Goal: Task Accomplishment & Management: Use online tool/utility

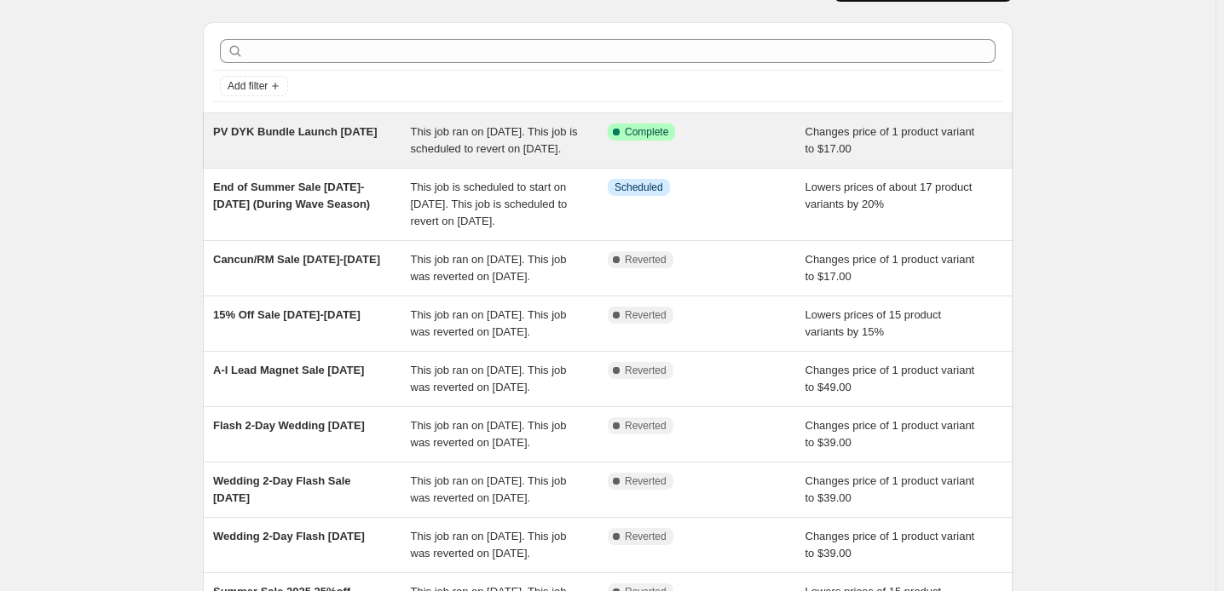
scroll to position [77, 0]
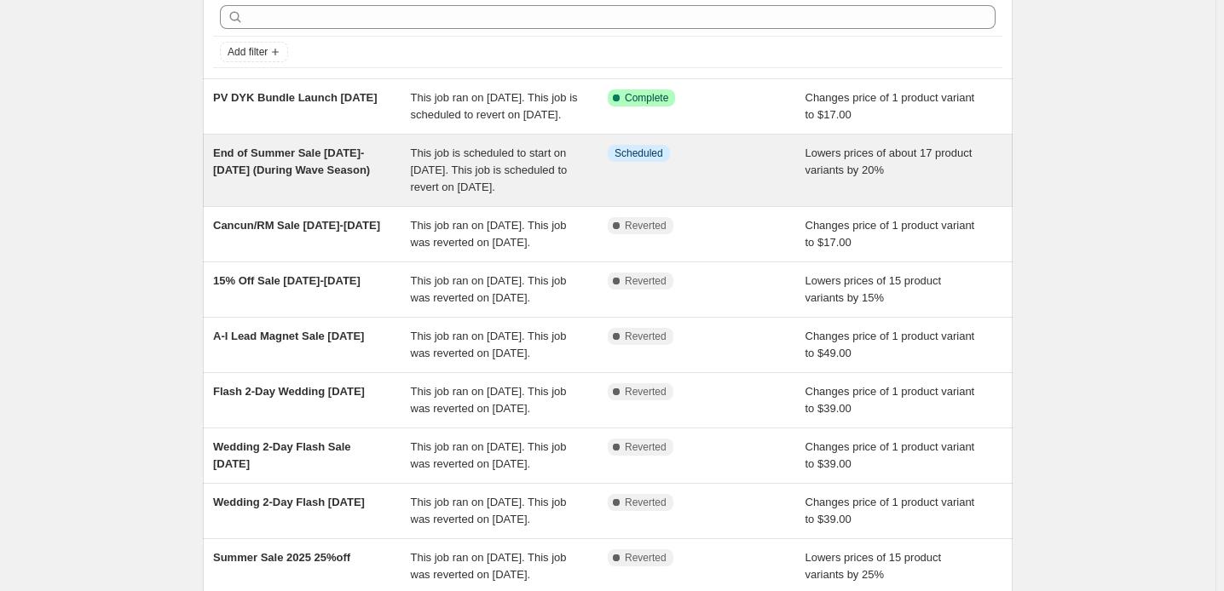
click at [288, 196] on div "End of Summer Sale [DATE]-[DATE] (During Wave Season)" at bounding box center [312, 170] width 198 height 51
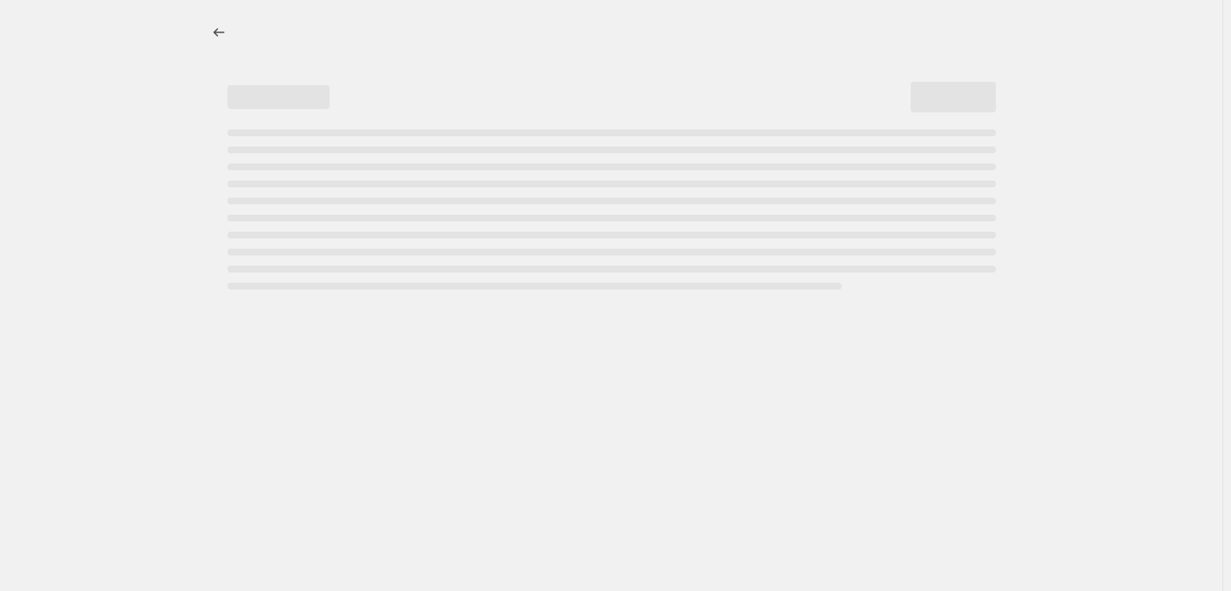
select select "percentage"
select select "collection"
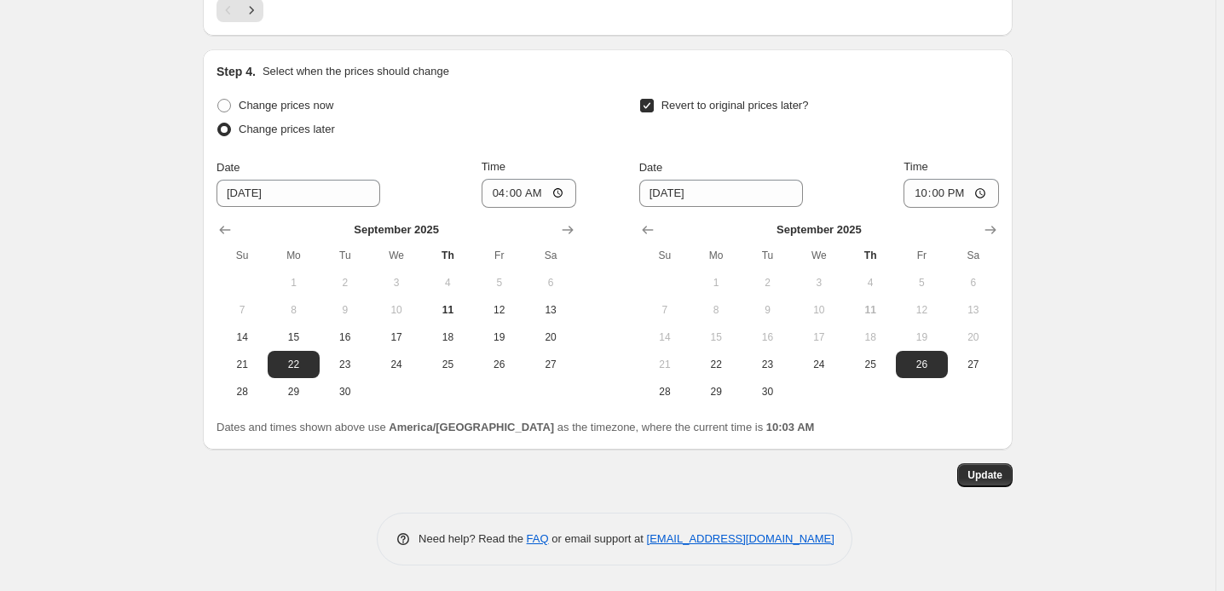
scroll to position [1781, 0]
click at [250, 14] on icon "Next" at bounding box center [252, 10] width 4 height 8
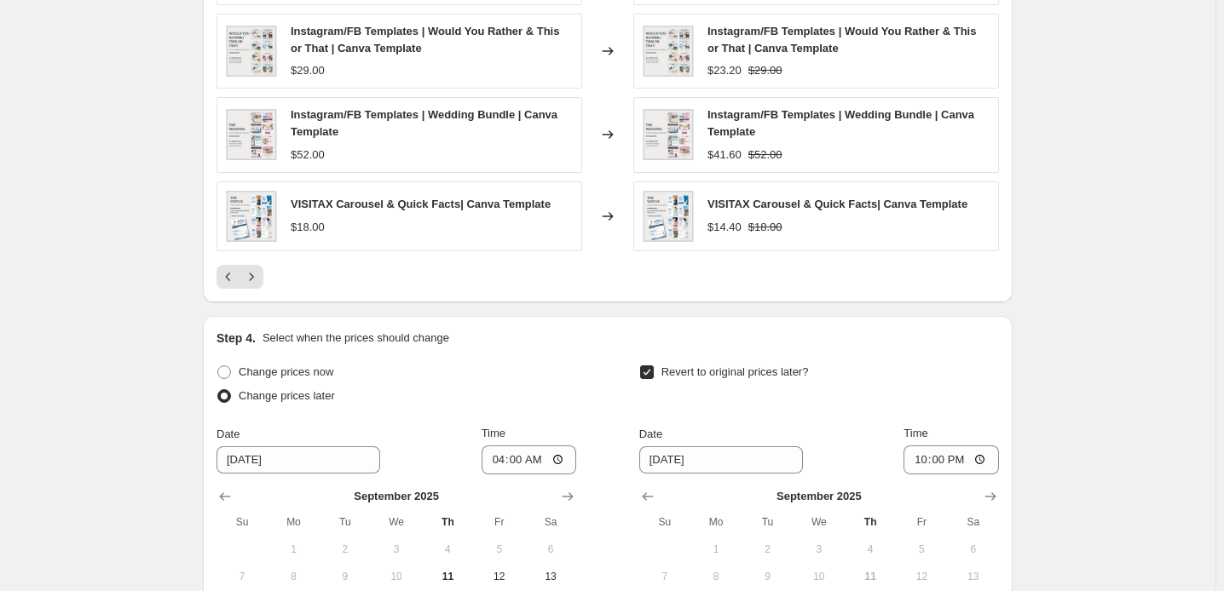
scroll to position [1549, 0]
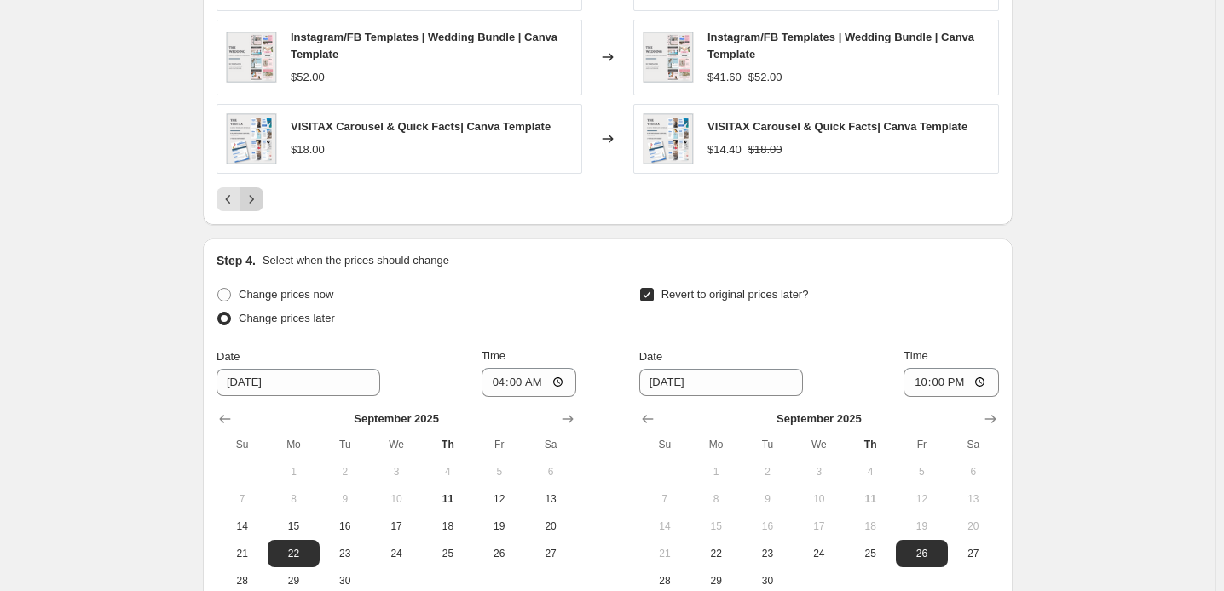
click at [243, 208] on icon "Next" at bounding box center [251, 199] width 17 height 17
